Goal: Task Accomplishment & Management: Complete application form

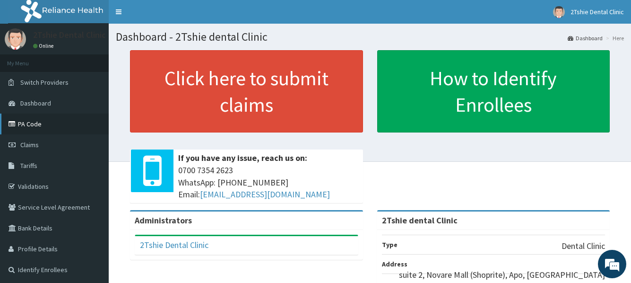
click at [42, 124] on link "PA Code" at bounding box center [54, 123] width 109 height 21
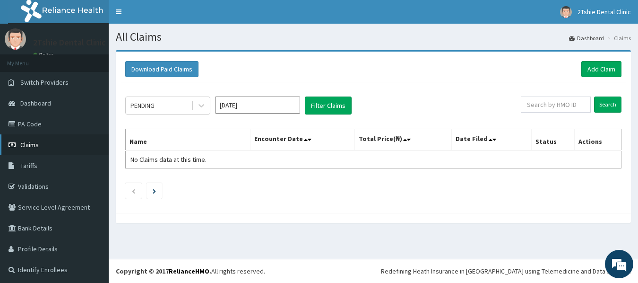
click at [46, 149] on link "Claims" at bounding box center [54, 144] width 109 height 21
click at [27, 149] on link "Claims" at bounding box center [54, 144] width 109 height 21
click at [29, 146] on span "Claims" at bounding box center [29, 144] width 18 height 9
click at [588, 67] on link "Add Claim" at bounding box center [601, 69] width 40 height 16
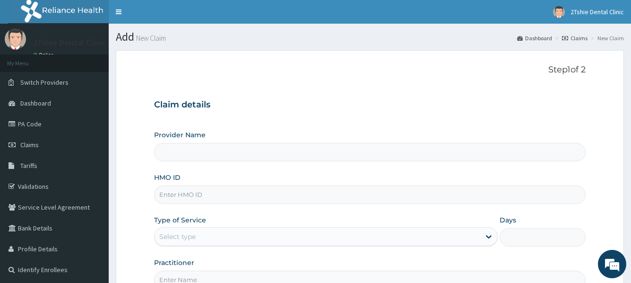
type input "2Tshie dental Clinic"
paste input "DOA/10076/A"
type input "DOA/10076/A"
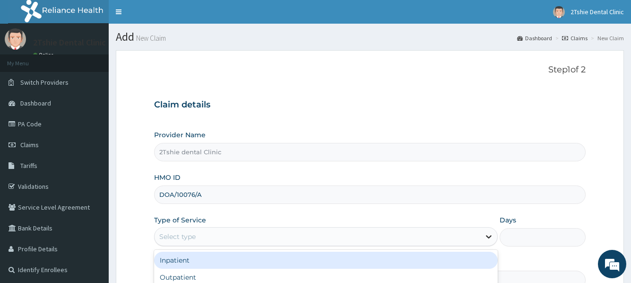
click at [488, 239] on icon at bounding box center [488, 236] width 9 height 9
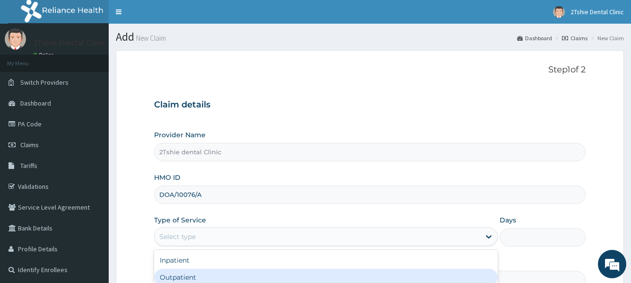
click at [196, 277] on div "Outpatient" at bounding box center [325, 277] width 343 height 17
type input "1"
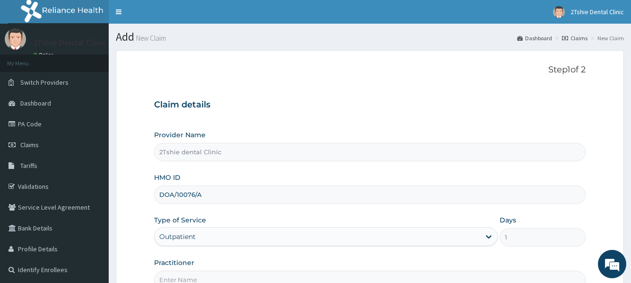
scroll to position [47, 0]
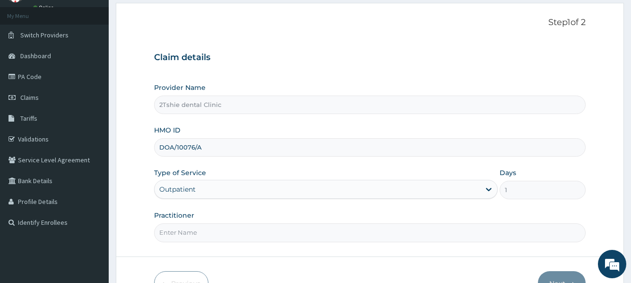
click at [195, 236] on input "Practitioner" at bounding box center [369, 232] width 431 height 18
type input "Dr. Timothy"
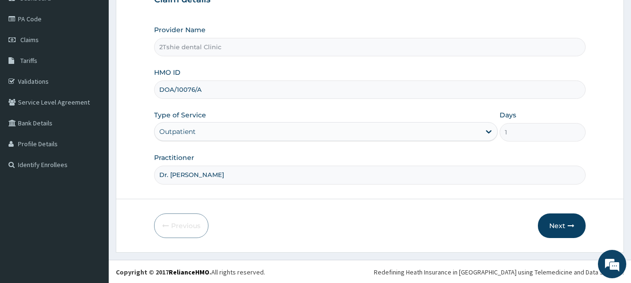
scroll to position [106, 0]
click at [557, 225] on button "Next" at bounding box center [562, 224] width 48 height 25
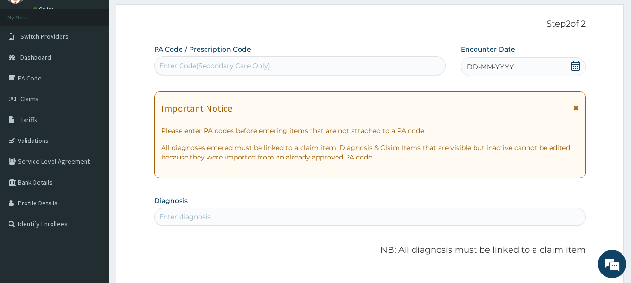
scroll to position [0, 0]
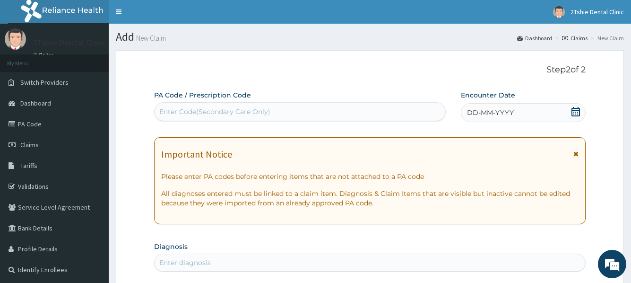
click at [225, 111] on div "Enter Code(Secondary Care Only)" at bounding box center [214, 111] width 111 height 9
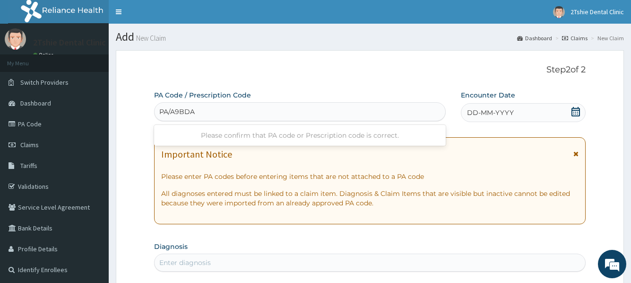
type input "PA/A9BDA9"
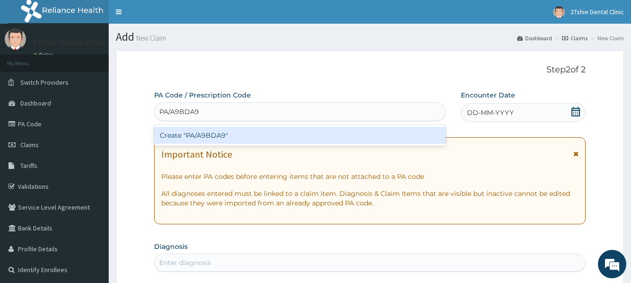
click at [221, 143] on div "Create "PA/A9BDA9"" at bounding box center [299, 135] width 291 height 17
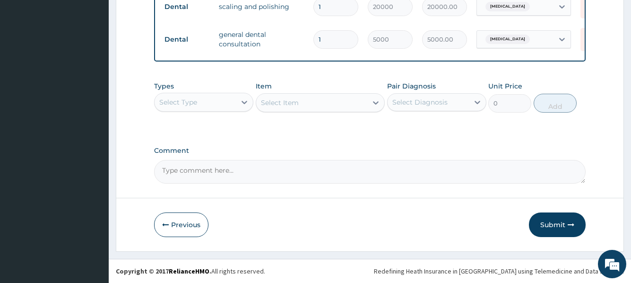
scroll to position [394, 0]
click at [554, 221] on button "Submit" at bounding box center [557, 224] width 57 height 25
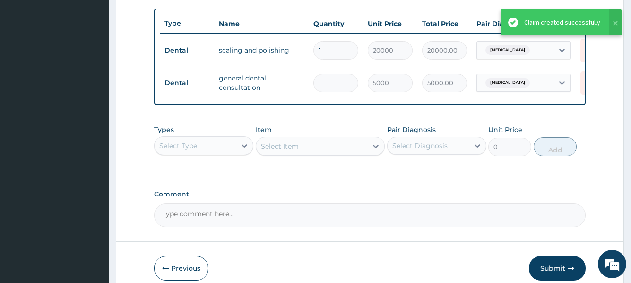
scroll to position [205, 0]
